Goal: Find specific page/section: Find specific page/section

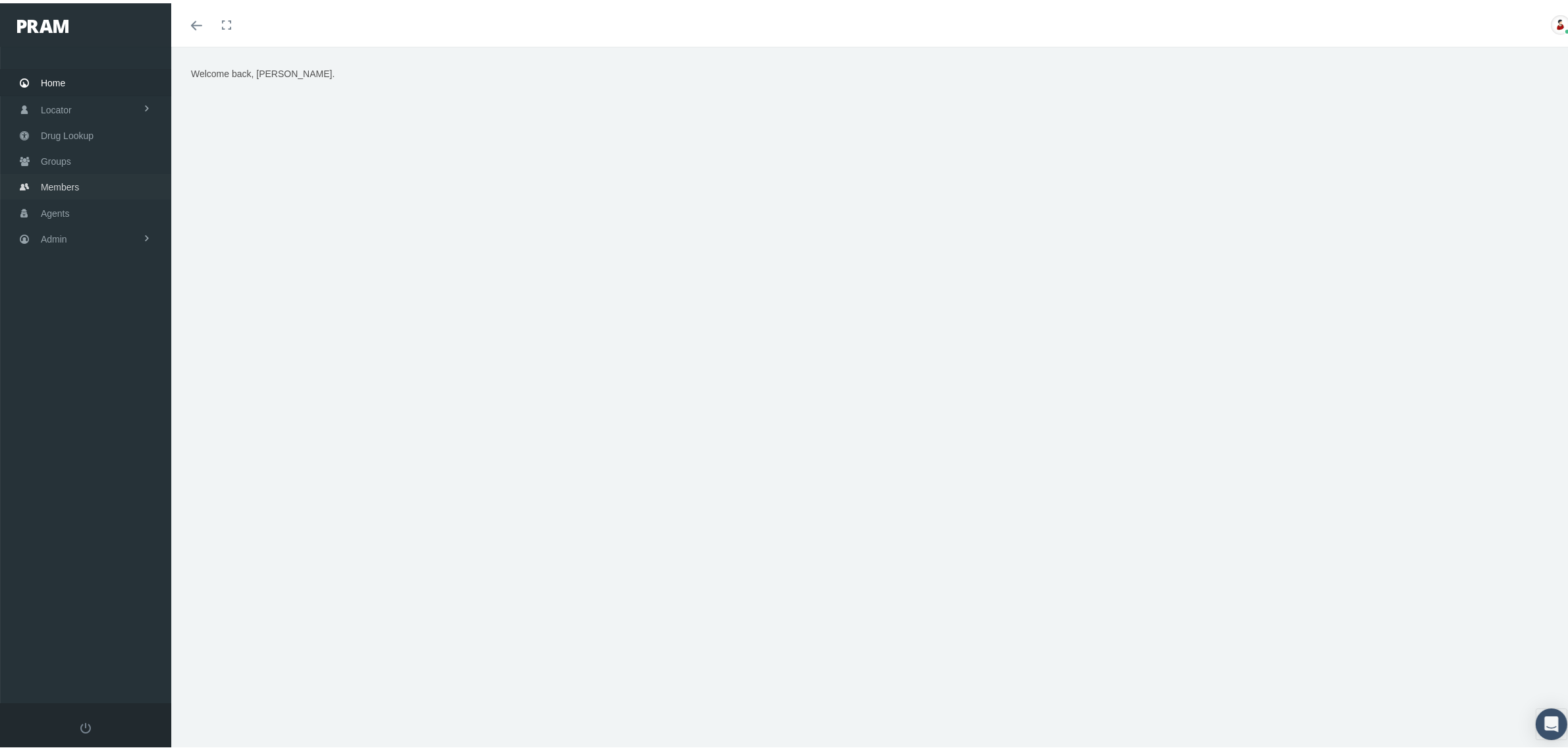
click at [82, 179] on link "Members" at bounding box center [86, 183] width 171 height 25
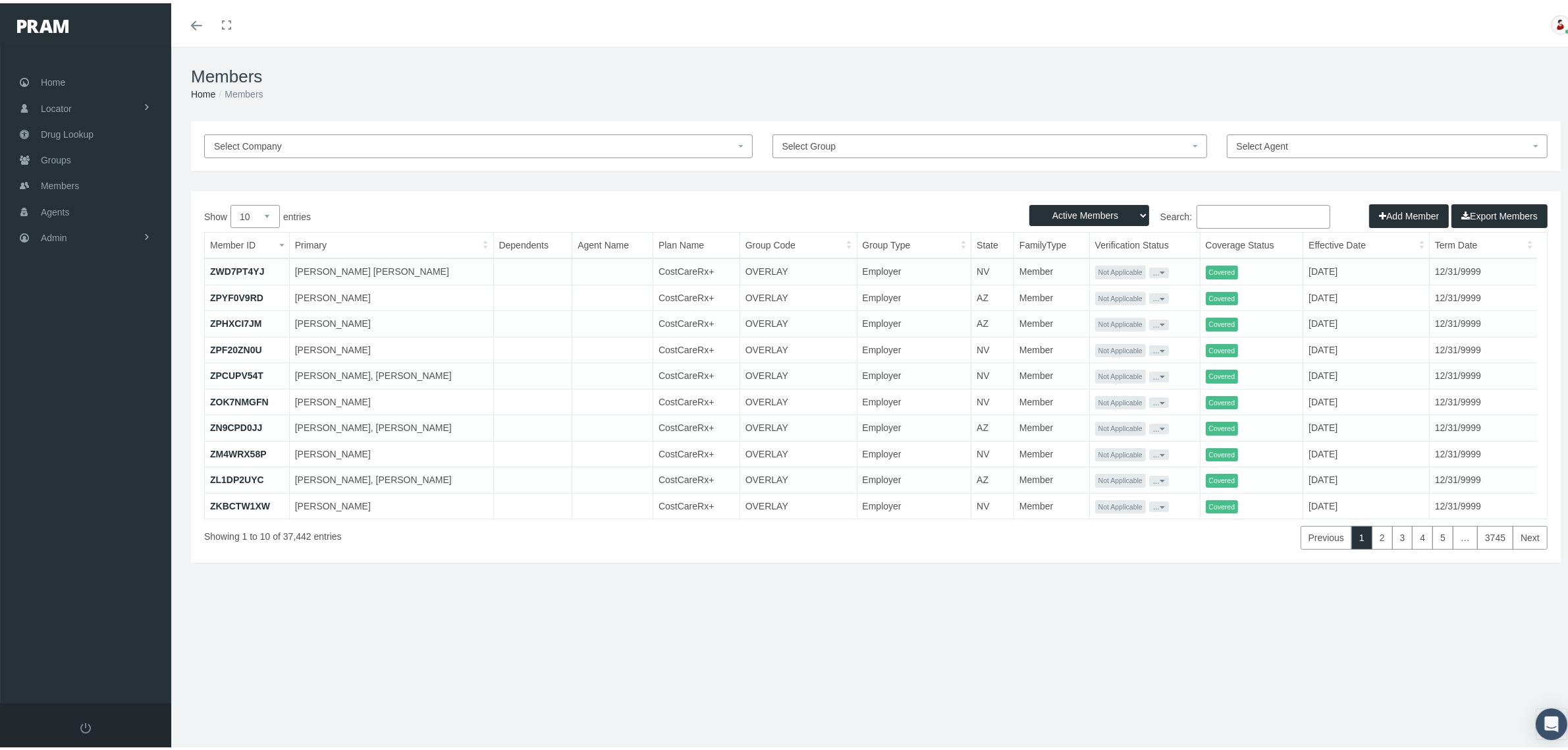
click at [672, 183] on div "Select Company Select Group Select Agent Loading... Active Members Terminated M…" at bounding box center [876, 358] width 1410 height 481
click at [1276, 221] on input "Search:" at bounding box center [1264, 213] width 134 height 23
paste input "Soshana Orr"
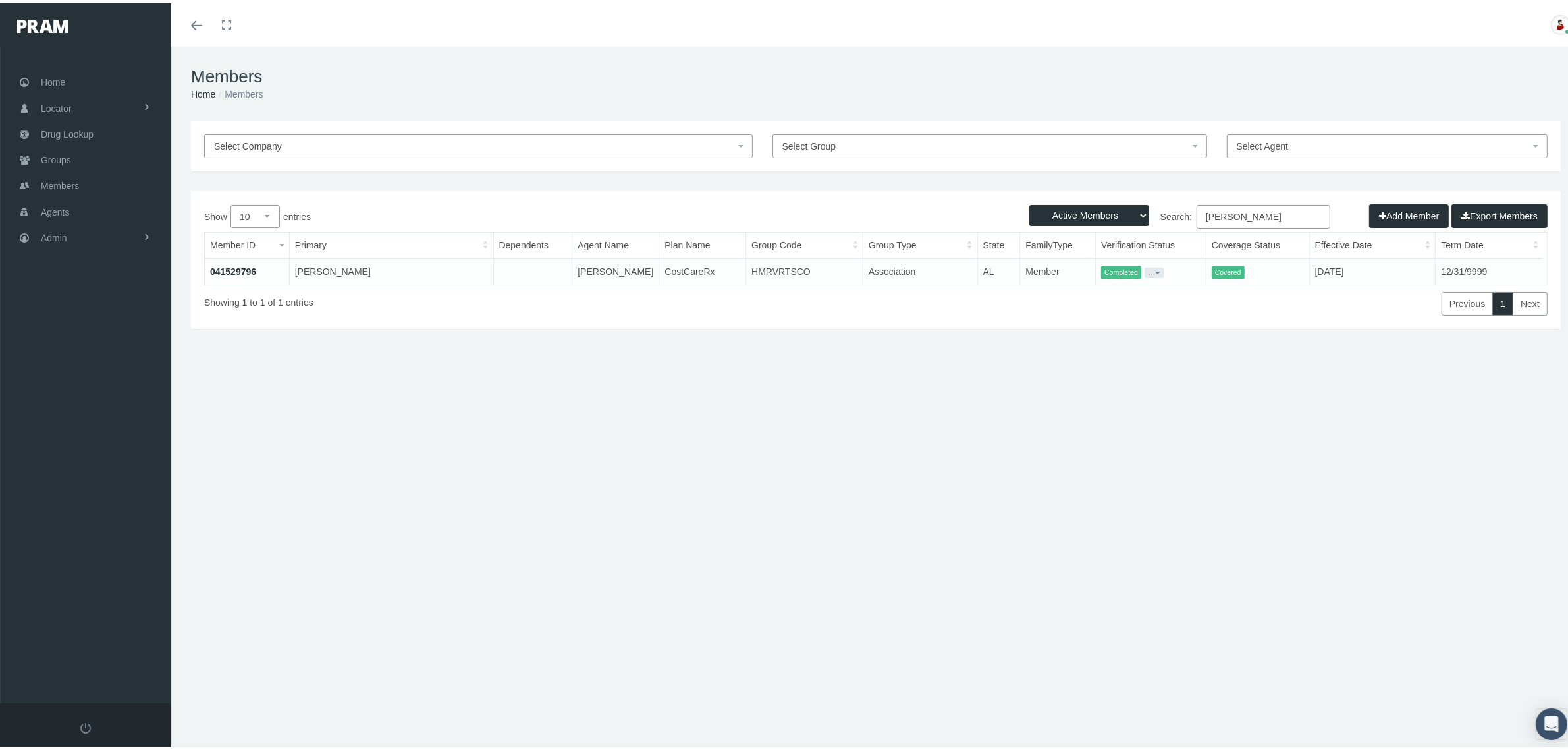
type input "Soshana Orr"
click at [775, 271] on td "HMRVRTSCO" at bounding box center [804, 268] width 117 height 26
copy td "HMRVRTSCO"
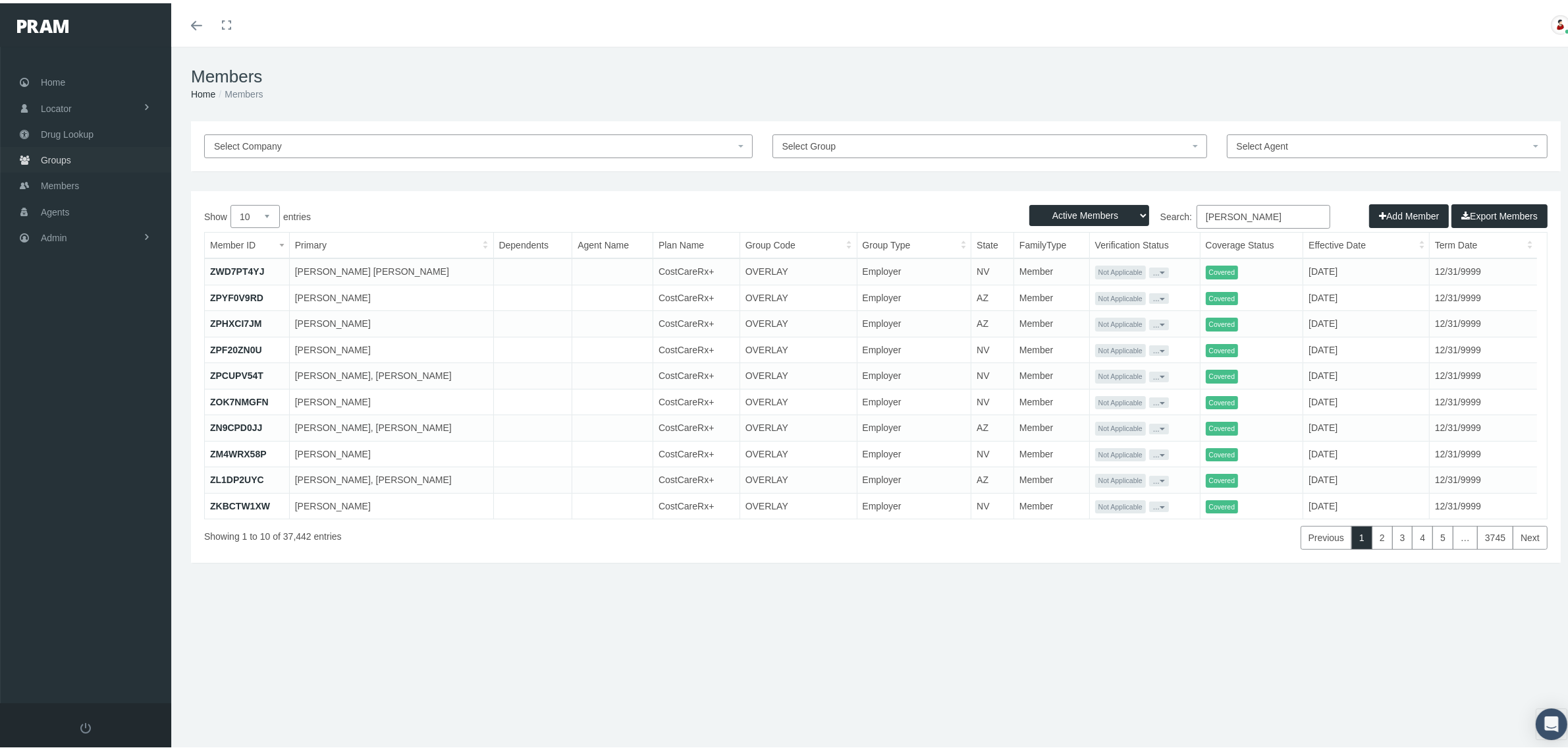
click at [68, 155] on span "Groups" at bounding box center [55, 157] width 30 height 25
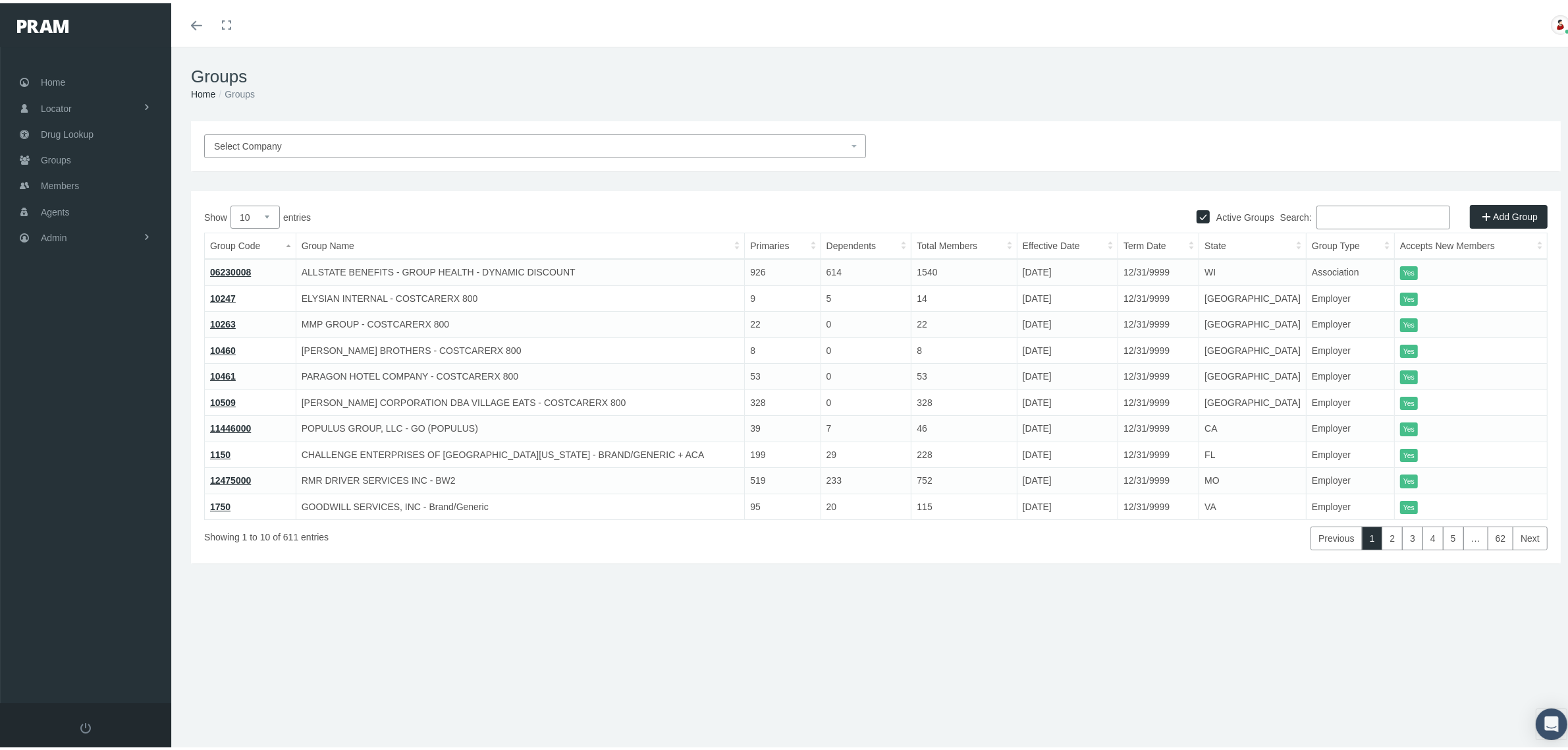
click at [1339, 216] on input "Search:" at bounding box center [1383, 213] width 134 height 23
paste input "HMRVRTSCO"
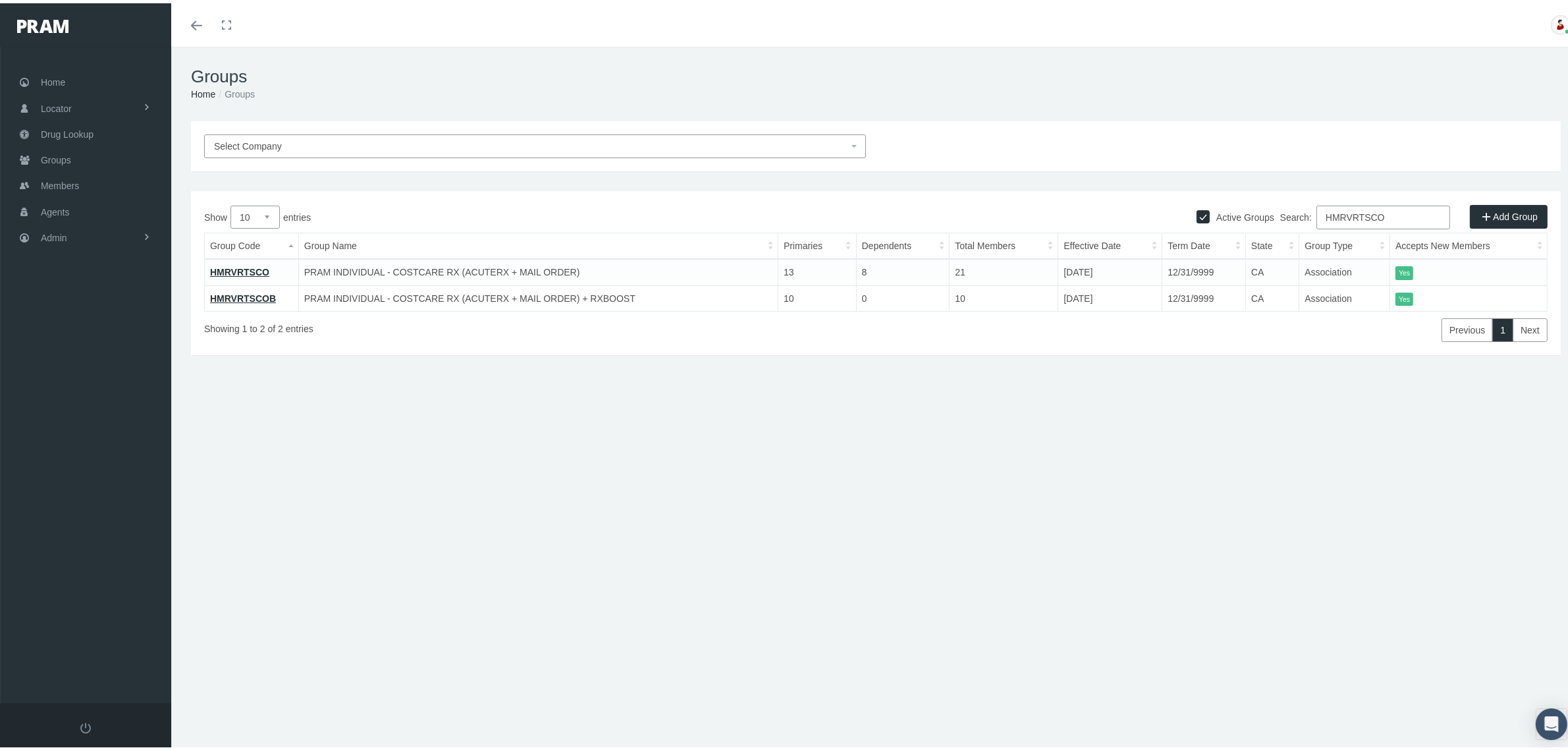
type input "HMRVRTSCO"
click at [254, 265] on link "HMRVRTSCO" at bounding box center [239, 269] width 60 height 11
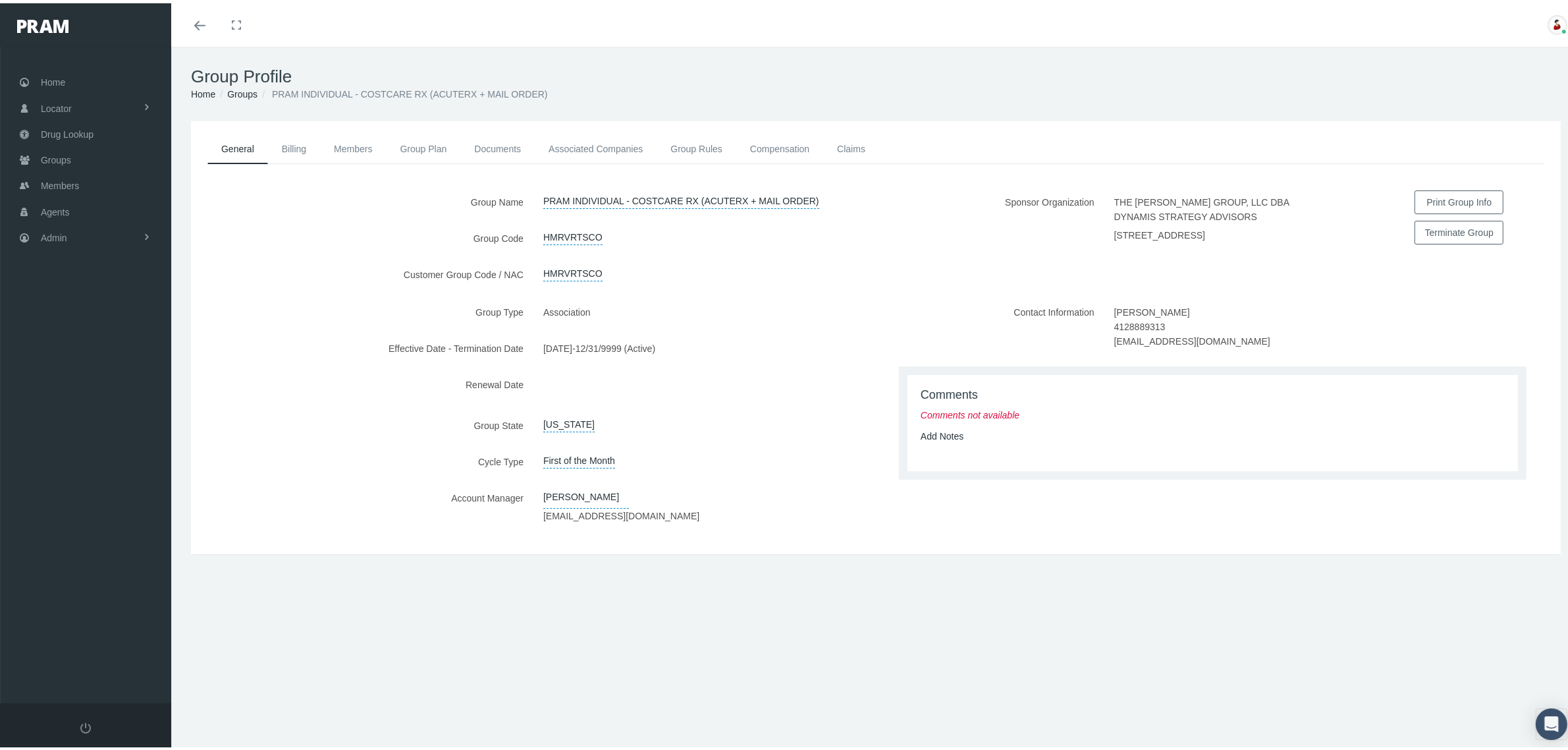
click at [701, 607] on div "Group Profile Home Groups PRAM INDIVIDUAL - COSTCARE RX (ACUTERX + MAIL ORDER) …" at bounding box center [876, 404] width 1410 height 721
click at [720, 143] on link "Group Rules" at bounding box center [696, 145] width 80 height 29
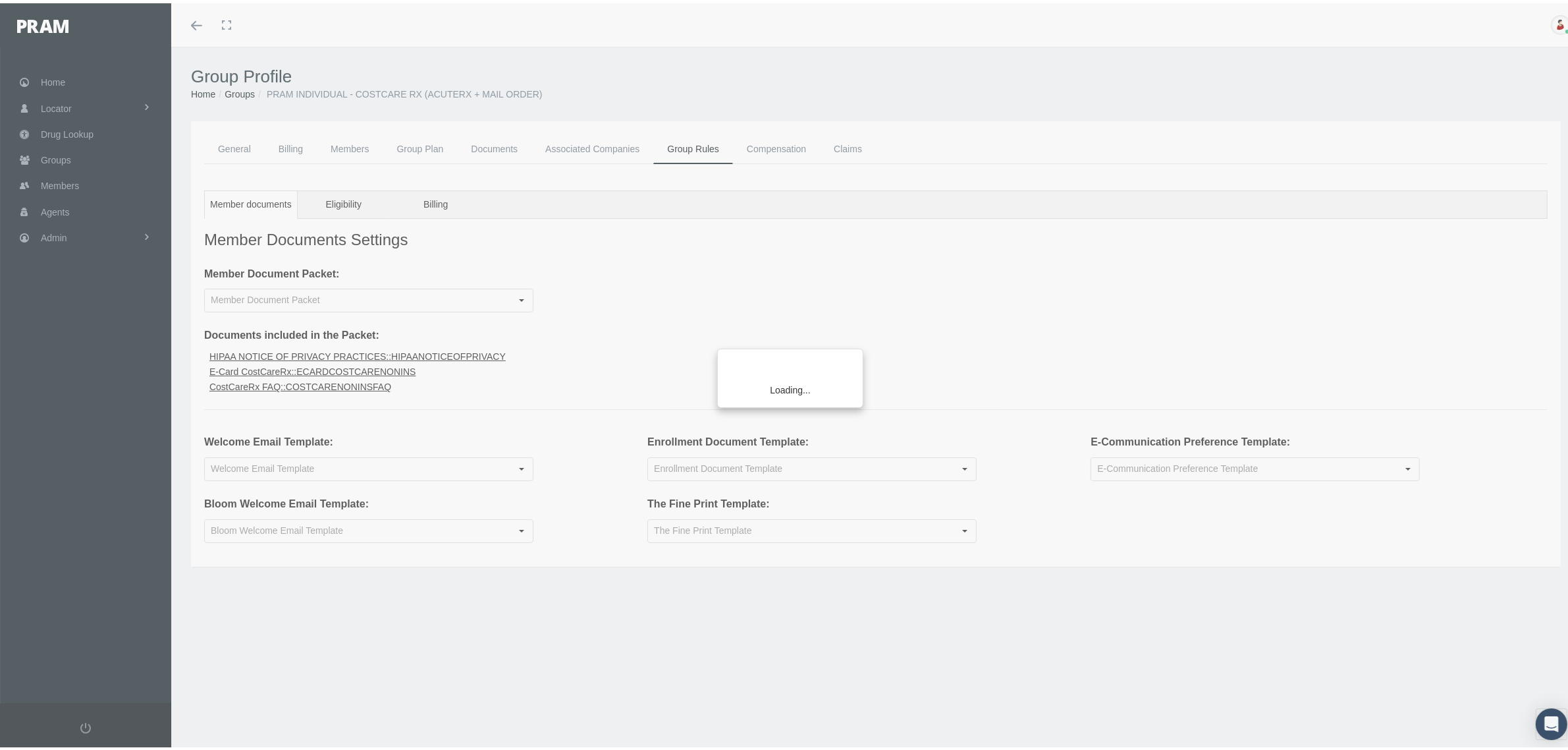
type input "Fine Print Non-Insured"
type input "Welcome Email Non-Insured (CostCare Rx, CostCare Rx+RxBoost) Individual"
type input "Electronic Communication Preference"
type input "Enrollment Form CostCare Rx Non-Insured"
type input "RxEDO Non-insured CostCare RxIndividual"
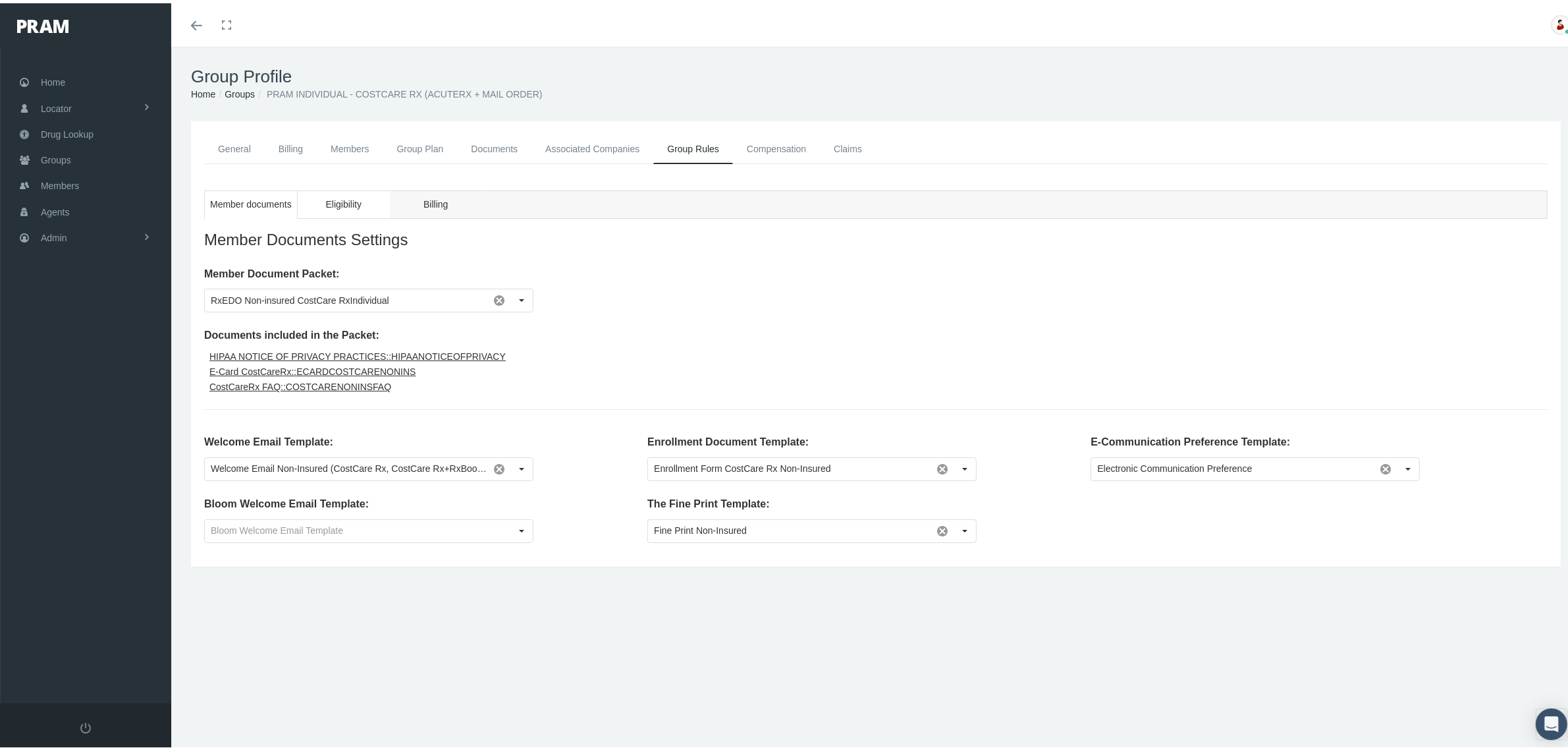
click at [350, 199] on span "Eligibility" at bounding box center [343, 201] width 35 height 17
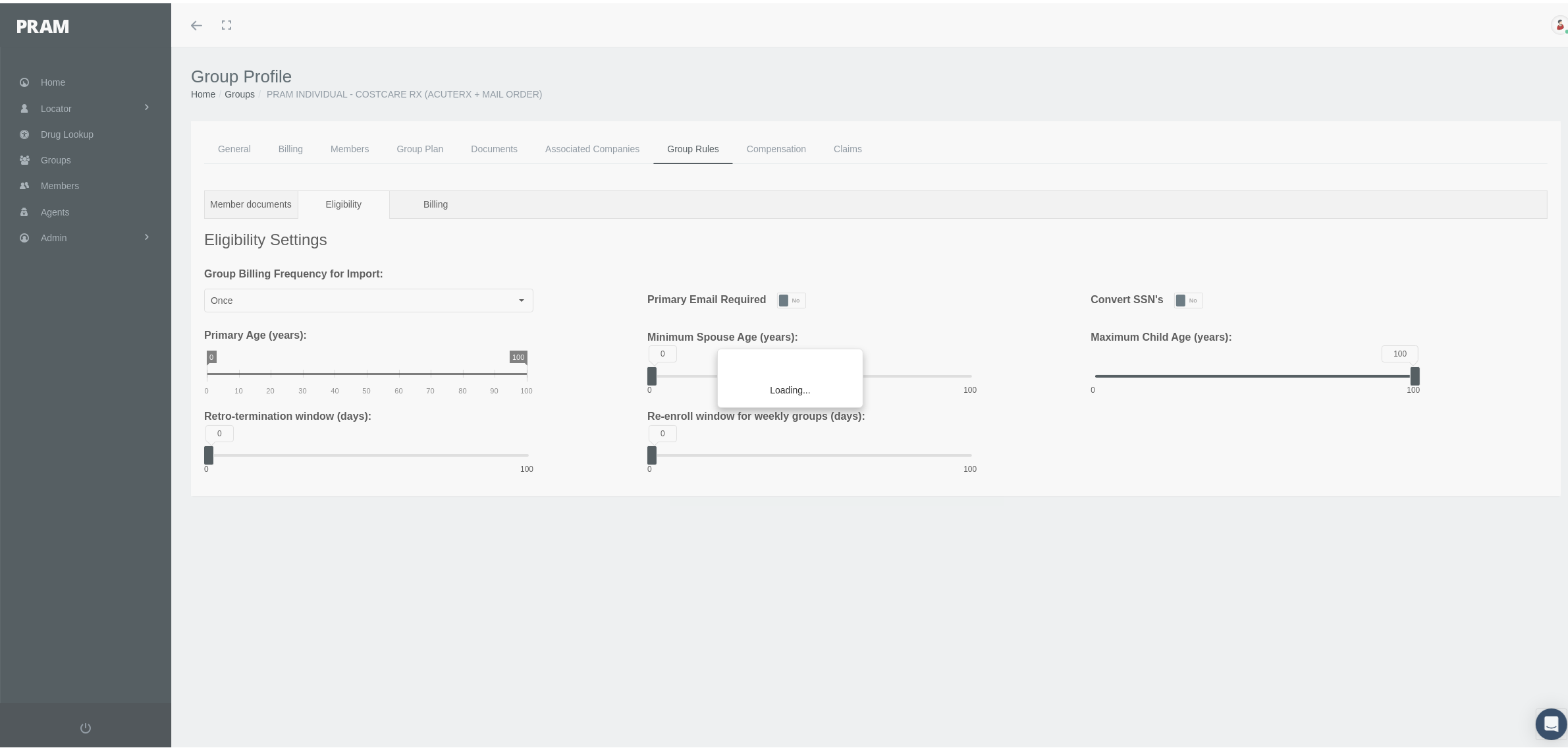
type input "Monthly"
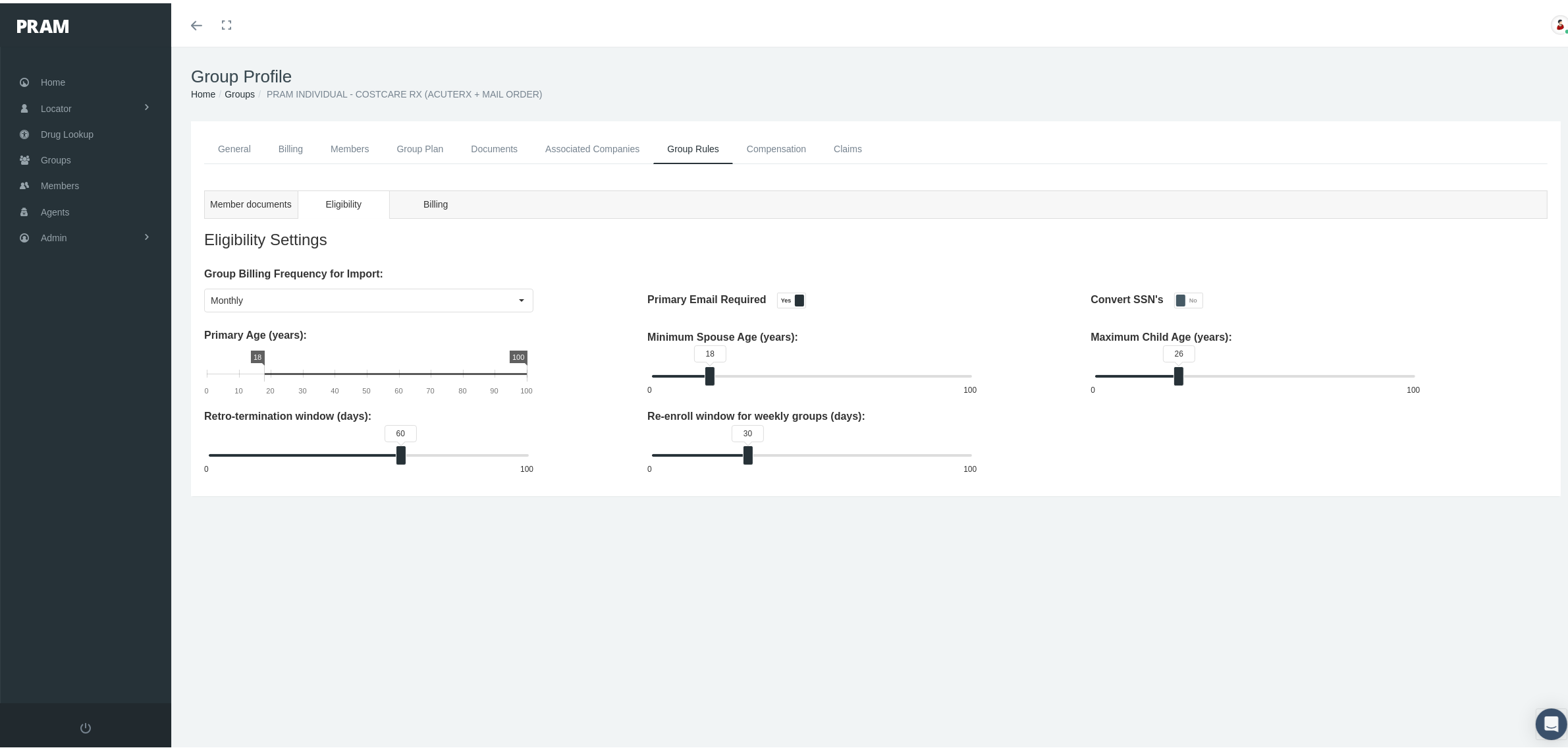
click at [433, 144] on link "Group Plan" at bounding box center [420, 146] width 74 height 29
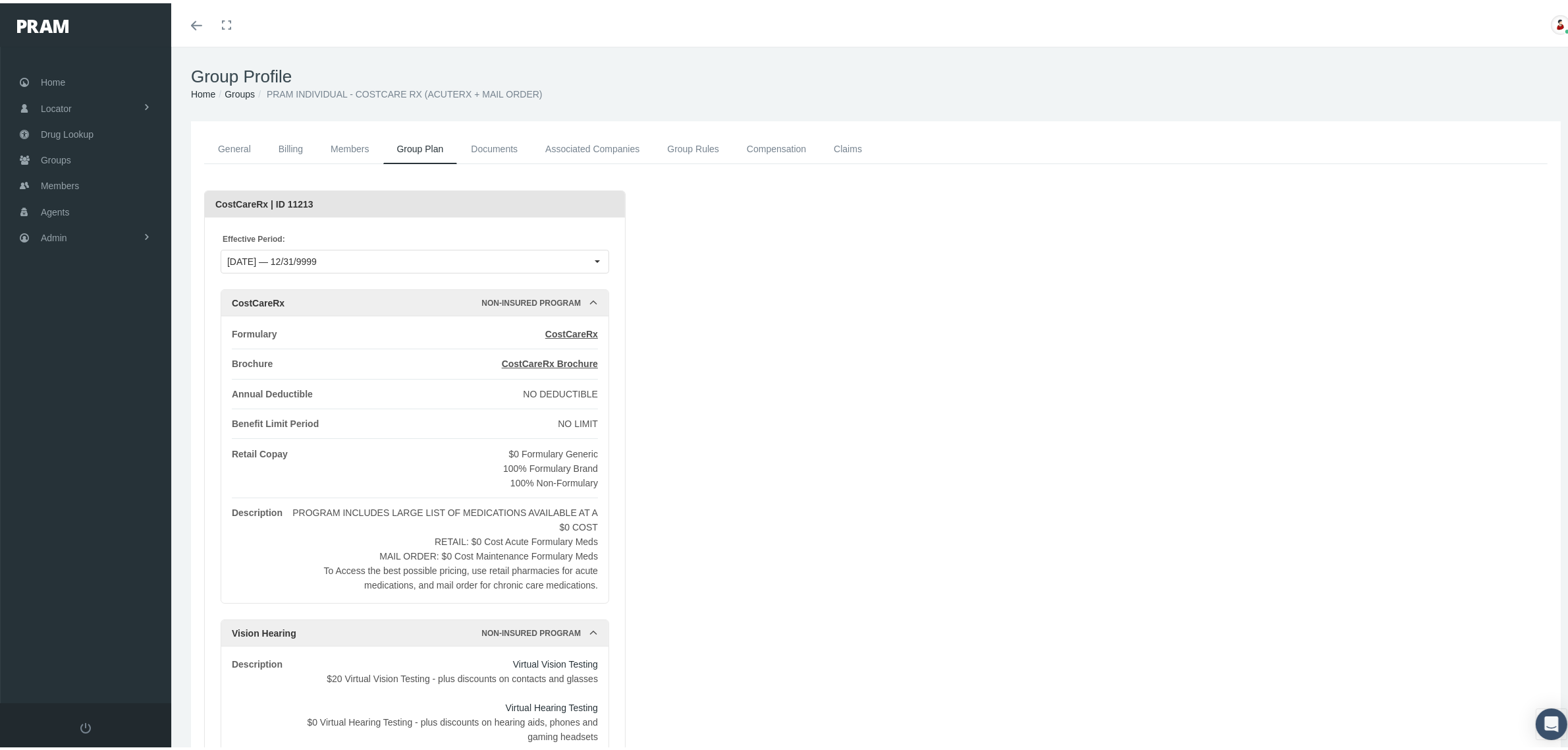
scroll to position [205, 0]
